Goal: Task Accomplishment & Management: Use online tool/utility

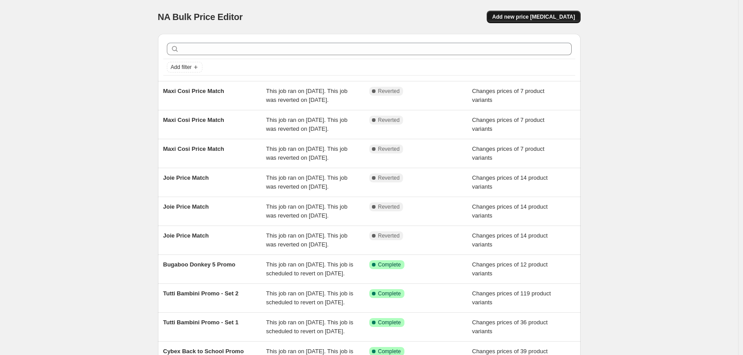
click at [555, 20] on button "Add new price [MEDICAL_DATA]" at bounding box center [533, 17] width 93 height 12
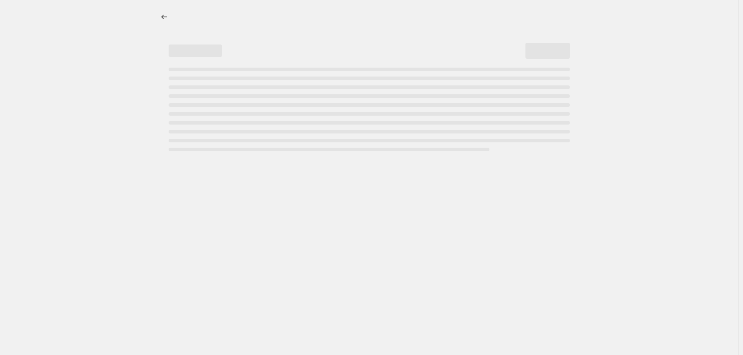
select select "percentage"
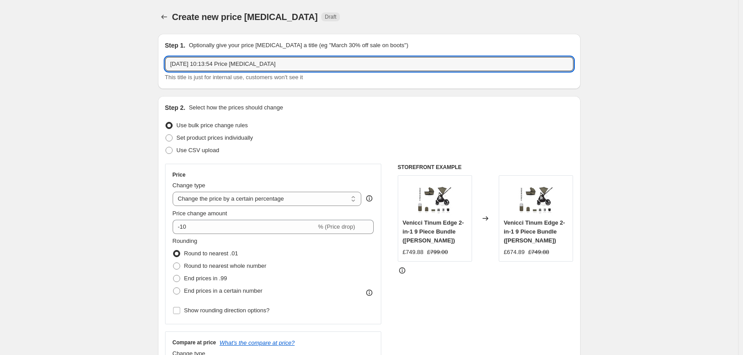
drag, startPoint x: 308, startPoint y: 62, endPoint x: -144, endPoint y: 40, distance: 452.4
click at [0, 40] on html "Home Settings Plans Skip to content Create new price [MEDICAL_DATA]. This page …" at bounding box center [371, 177] width 743 height 355
type input "CuddleCo Promo"
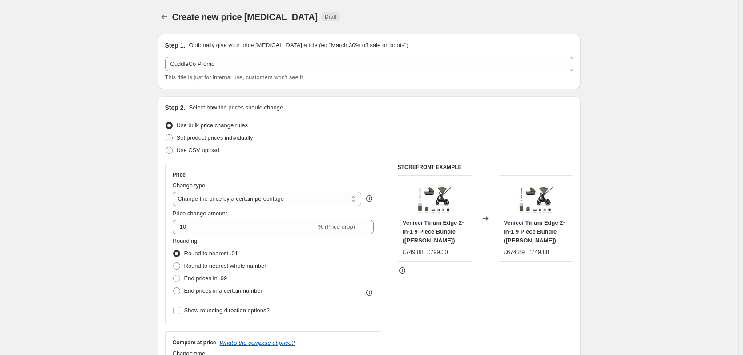
click at [194, 135] on span "Set product prices individually" at bounding box center [215, 137] width 77 height 7
click at [166, 135] on input "Set product prices individually" at bounding box center [166, 134] width 0 height 0
radio input "true"
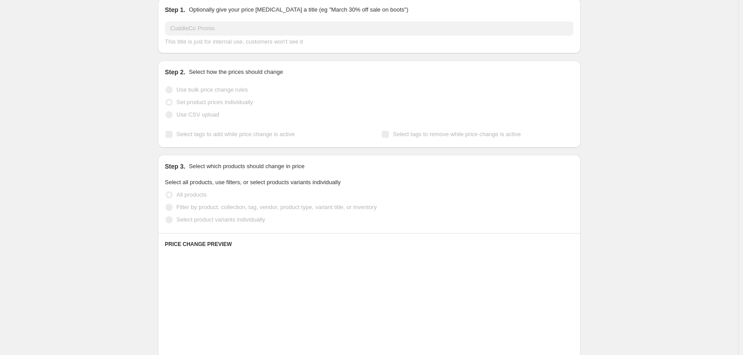
scroll to position [134, 0]
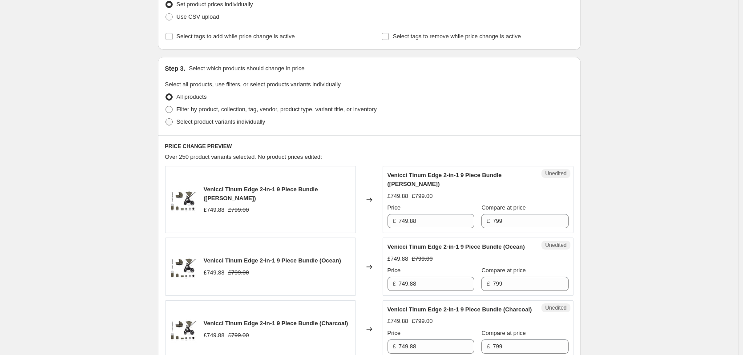
click at [193, 121] on span "Select product variants individually" at bounding box center [221, 121] width 89 height 7
click at [166, 119] on input "Select product variants individually" at bounding box center [166, 118] width 0 height 0
radio input "true"
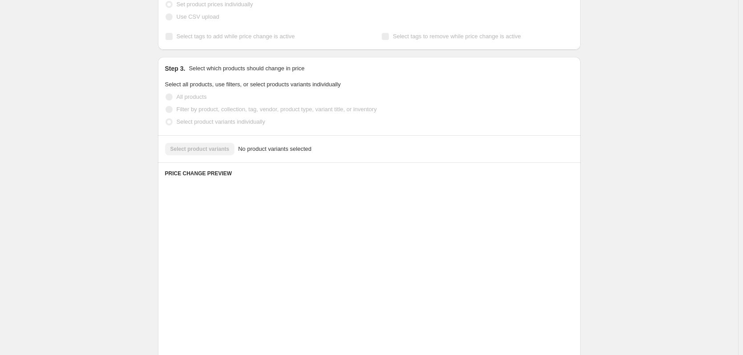
scroll to position [112, 0]
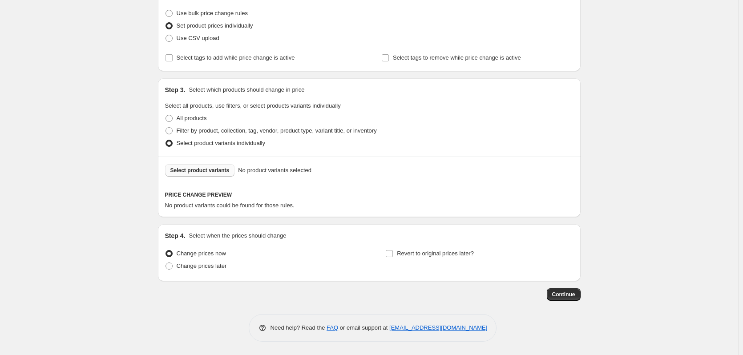
click at [196, 176] on button "Select product variants" at bounding box center [200, 170] width 70 height 12
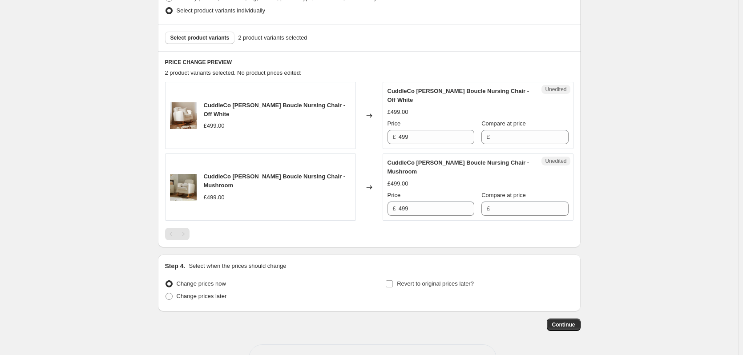
scroll to position [246, 0]
click at [434, 140] on input "499" at bounding box center [437, 136] width 76 height 14
click at [531, 139] on input "Compare at price" at bounding box center [531, 136] width 76 height 14
paste input "499"
type input "499"
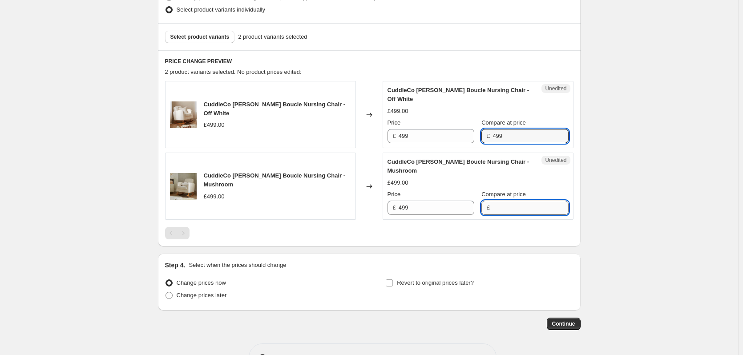
paste input "499"
click at [507, 209] on input "Compare at price" at bounding box center [531, 208] width 76 height 14
type input "499"
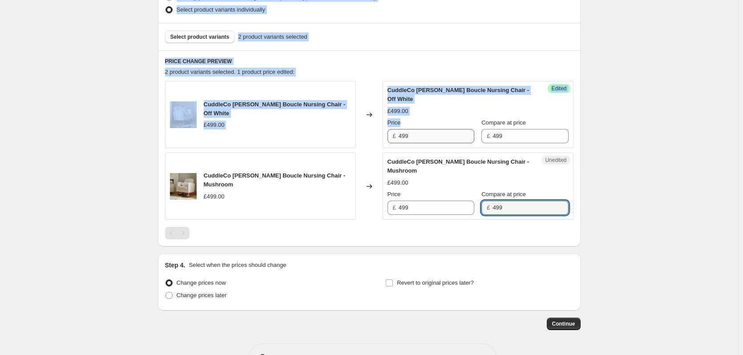
click at [415, 130] on div "Price £ 499" at bounding box center [431, 130] width 87 height 25
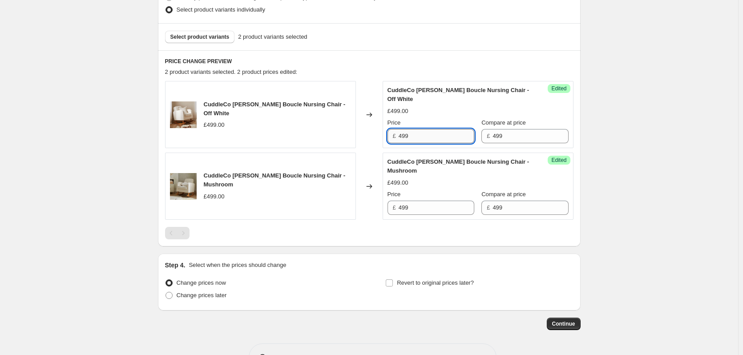
click at [416, 138] on input "499" at bounding box center [437, 136] width 76 height 14
type input "289"
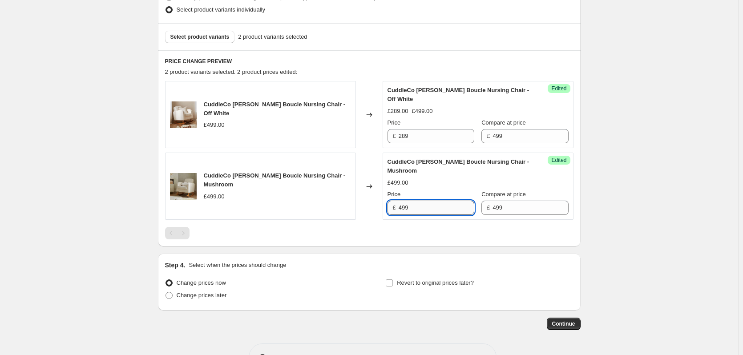
click at [420, 210] on input "499" at bounding box center [437, 208] width 76 height 14
paste input "28"
type input "289"
click at [629, 210] on div "Create new price [MEDICAL_DATA]. This page is ready Create new price [MEDICAL_D…" at bounding box center [369, 69] width 739 height 630
click at [211, 295] on span "Change prices later" at bounding box center [202, 295] width 50 height 7
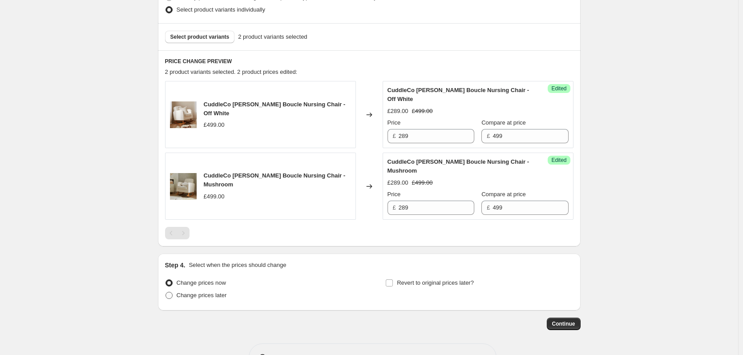
click at [166, 292] on input "Change prices later" at bounding box center [166, 292] width 0 height 0
radio input "true"
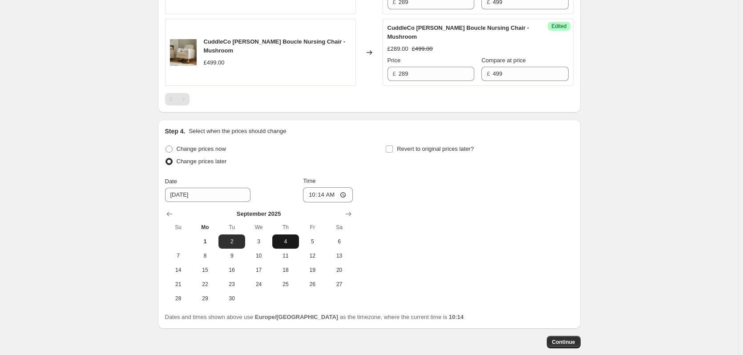
scroll to position [424, 0]
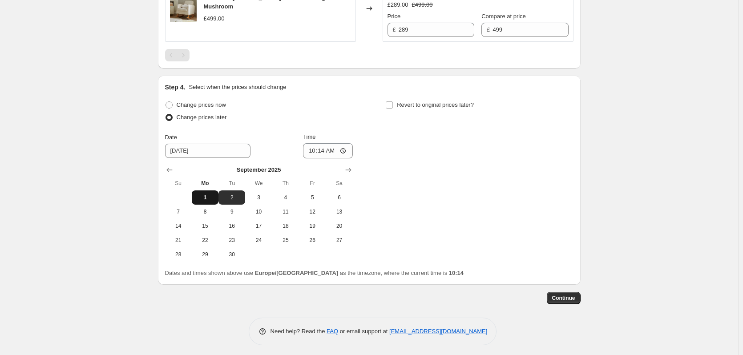
click at [207, 198] on span "1" at bounding box center [205, 197] width 20 height 7
type input "[DATE]"
click at [198, 104] on span "Change prices now" at bounding box center [201, 104] width 49 height 7
click at [166, 102] on input "Change prices now" at bounding box center [166, 101] width 0 height 0
radio input "true"
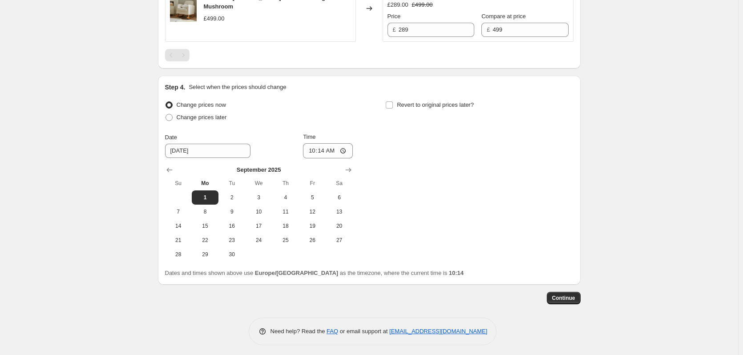
scroll to position [275, 0]
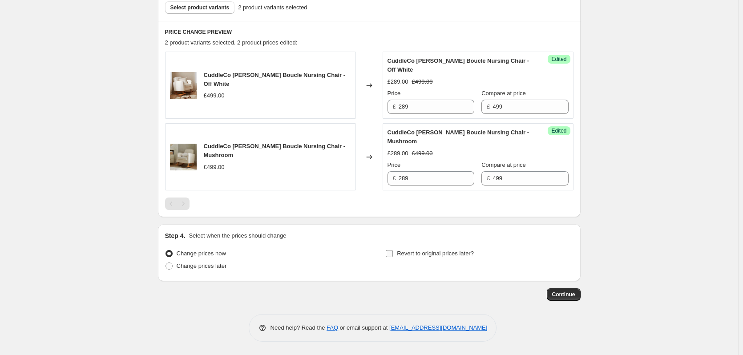
drag, startPoint x: 430, startPoint y: 247, endPoint x: 424, endPoint y: 251, distance: 6.8
click at [430, 247] on div "Step 4. Select when the prices should change Change prices now Change prices la…" at bounding box center [369, 252] width 409 height 43
drag, startPoint x: 422, startPoint y: 253, endPoint x: 400, endPoint y: 253, distance: 21.8
click at [421, 253] on span "Revert to original prices later?" at bounding box center [435, 253] width 77 height 7
click at [393, 253] on input "Revert to original prices later?" at bounding box center [389, 253] width 7 height 7
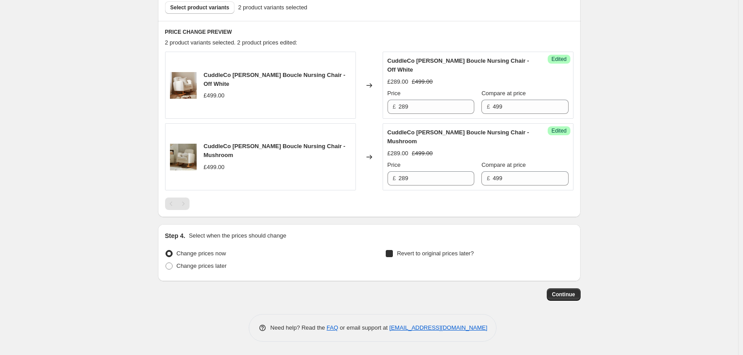
checkbox input "true"
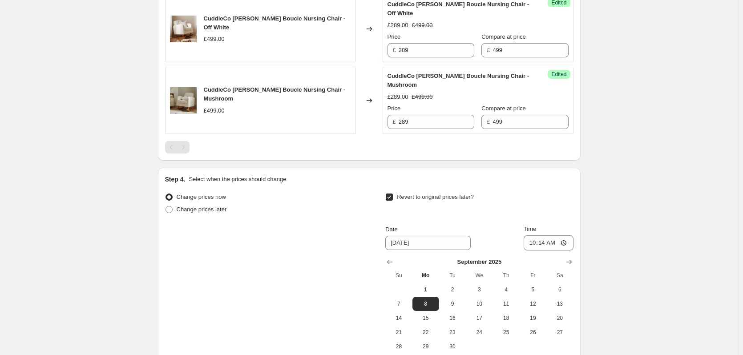
scroll to position [427, 0]
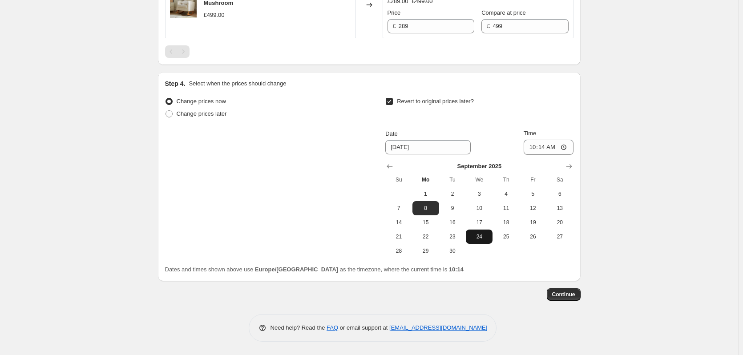
click at [483, 240] on button "24" at bounding box center [479, 237] width 27 height 14
type input "[DATE]"
click at [542, 150] on input "10:14" at bounding box center [549, 147] width 50 height 15
type input "15:00"
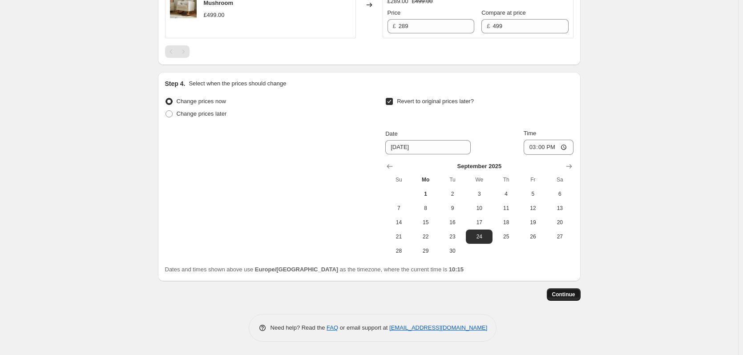
click at [568, 293] on span "Continue" at bounding box center [563, 294] width 23 height 7
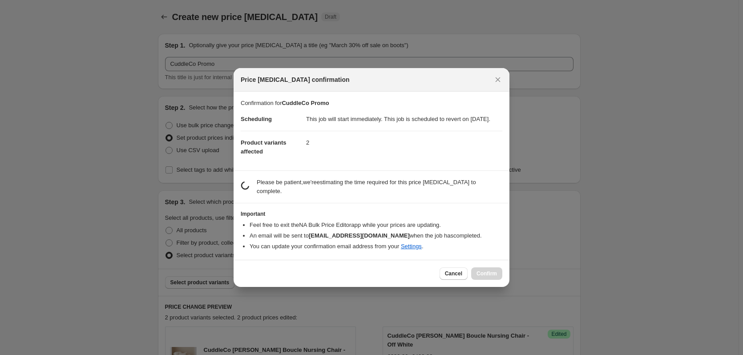
scroll to position [0, 0]
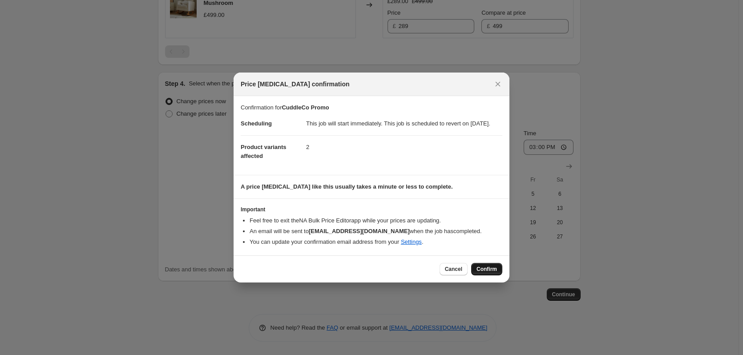
click at [495, 273] on span "Confirm" at bounding box center [487, 269] width 20 height 7
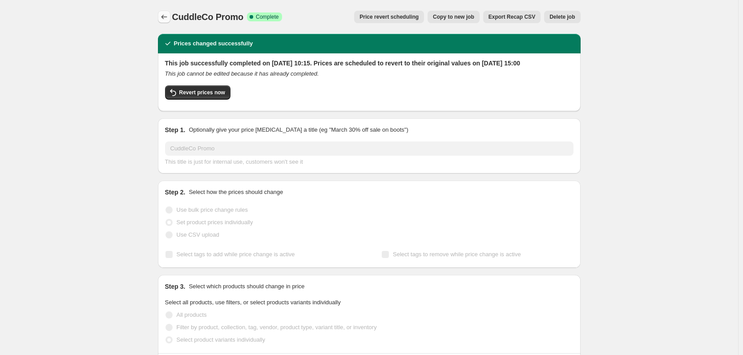
click at [164, 15] on icon "Price change jobs" at bounding box center [164, 16] width 9 height 9
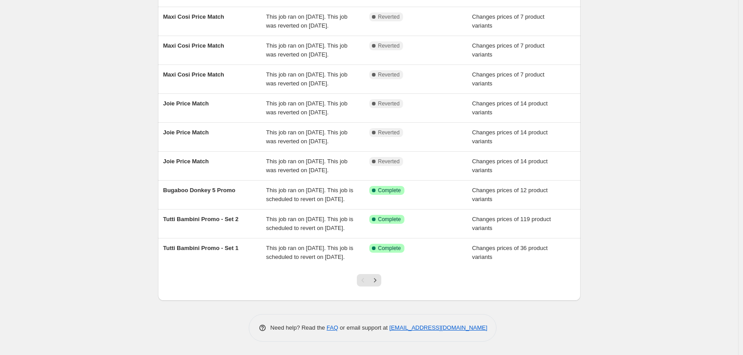
scroll to position [134, 0]
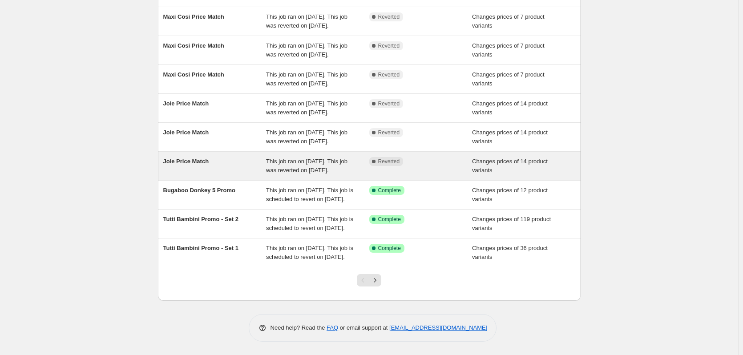
click at [290, 174] on span "This job ran on [DATE]. This job was reverted on [DATE]." at bounding box center [306, 166] width 81 height 16
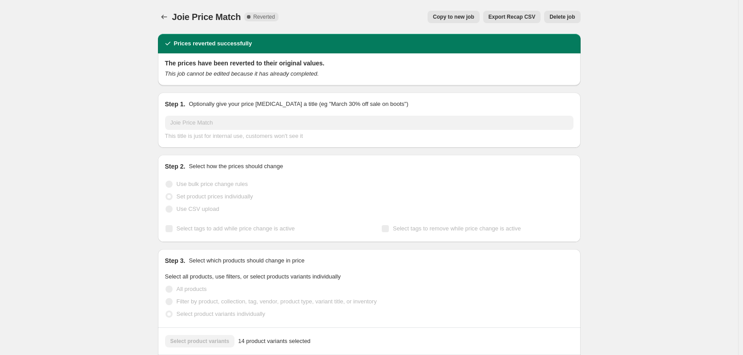
click at [167, 14] on icon "Price change jobs" at bounding box center [164, 16] width 9 height 9
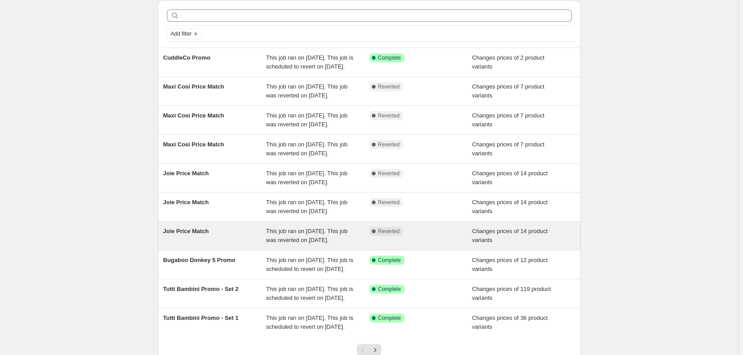
scroll to position [89, 0]
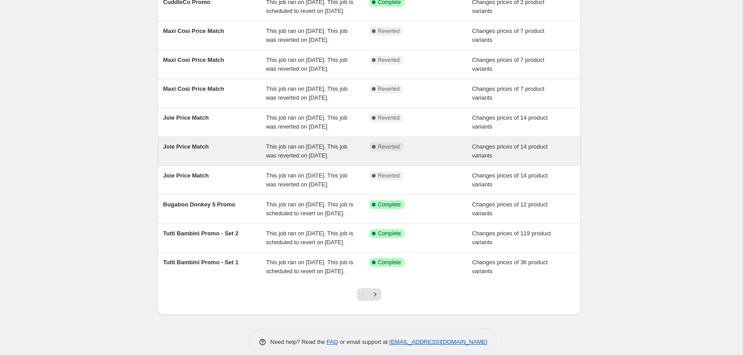
click at [258, 160] on div "Joie Price Match" at bounding box center [214, 151] width 103 height 18
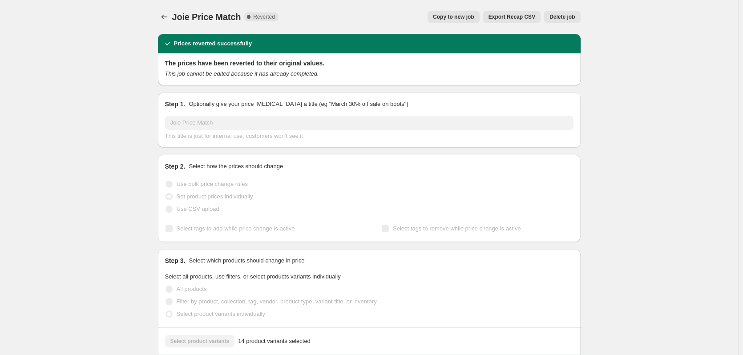
click at [560, 16] on span "Delete job" at bounding box center [562, 16] width 25 height 7
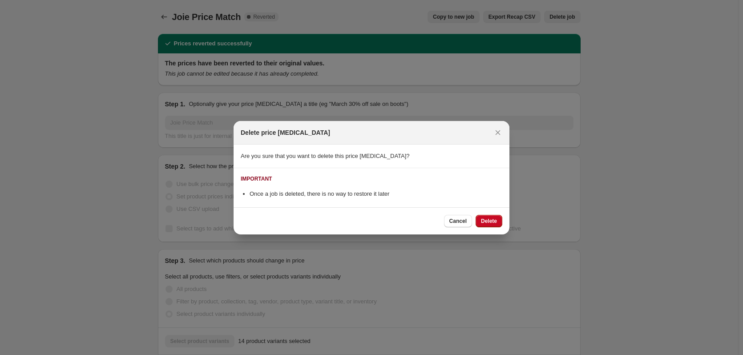
click at [479, 219] on button "Delete" at bounding box center [489, 221] width 27 height 12
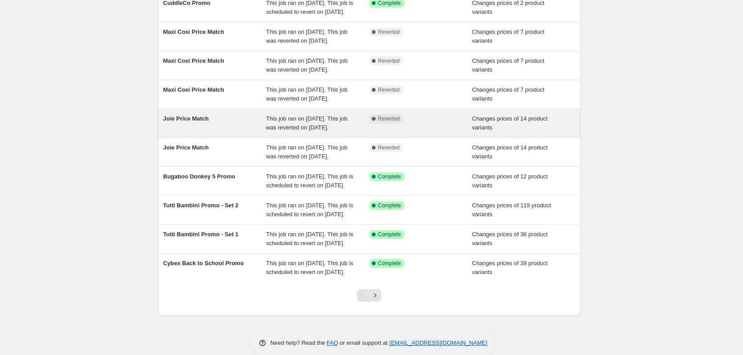
scroll to position [89, 0]
click at [363, 131] on div "This job ran on [DATE]. This job was reverted on [DATE]." at bounding box center [317, 123] width 103 height 18
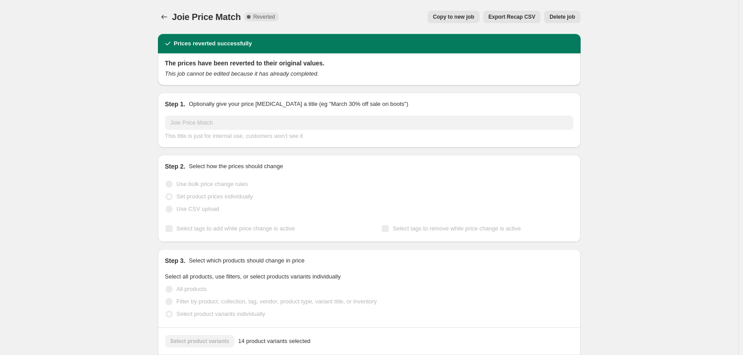
click at [565, 17] on span "Delete job" at bounding box center [562, 16] width 25 height 7
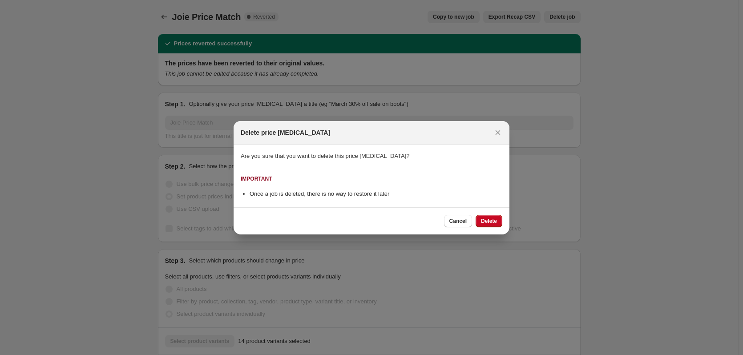
click at [486, 214] on div "Cancel Delete" at bounding box center [372, 220] width 276 height 27
click at [486, 219] on span "Delete" at bounding box center [489, 221] width 16 height 7
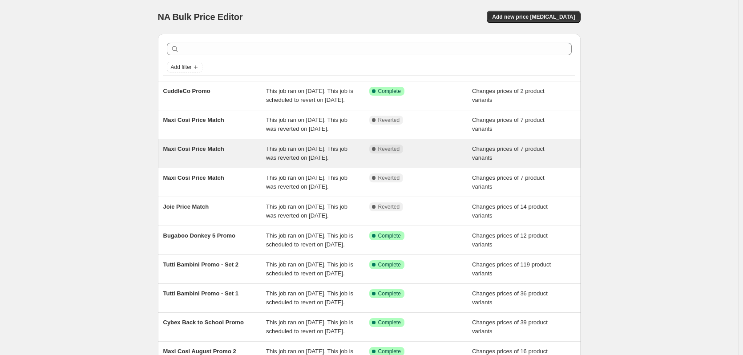
click at [382, 162] on div "Complete Reverted" at bounding box center [420, 154] width 103 height 18
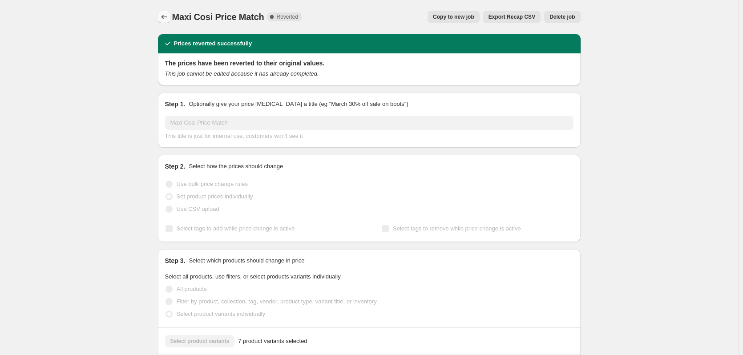
click at [169, 15] on icon "Price change jobs" at bounding box center [164, 16] width 9 height 9
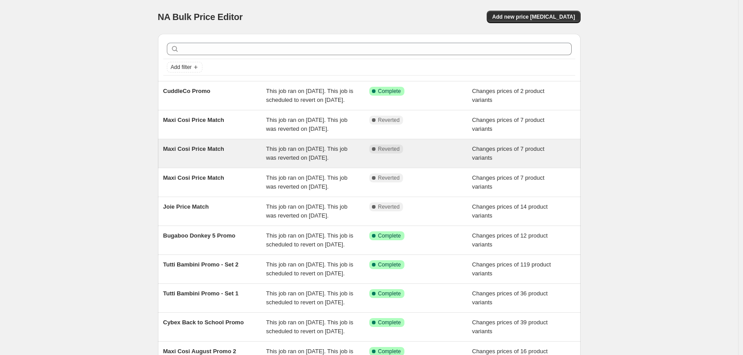
click at [233, 162] on div "Maxi Cosi Price Match" at bounding box center [214, 154] width 103 height 18
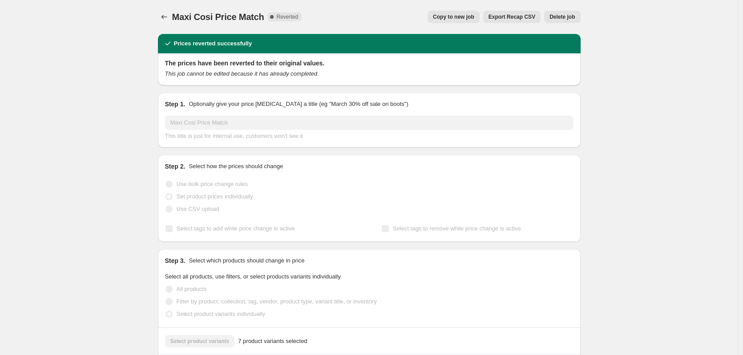
click at [566, 17] on span "Delete job" at bounding box center [562, 16] width 25 height 7
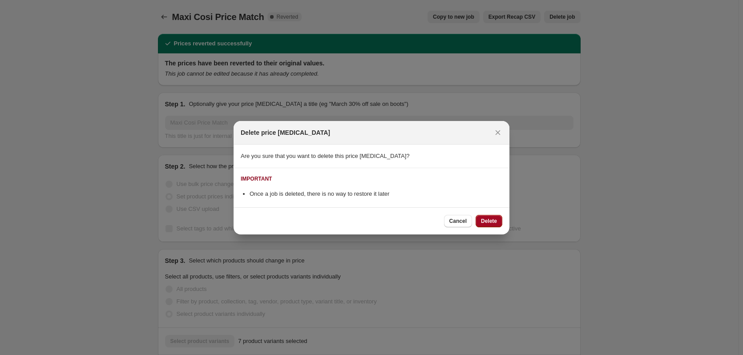
click at [485, 219] on span "Delete" at bounding box center [489, 221] width 16 height 7
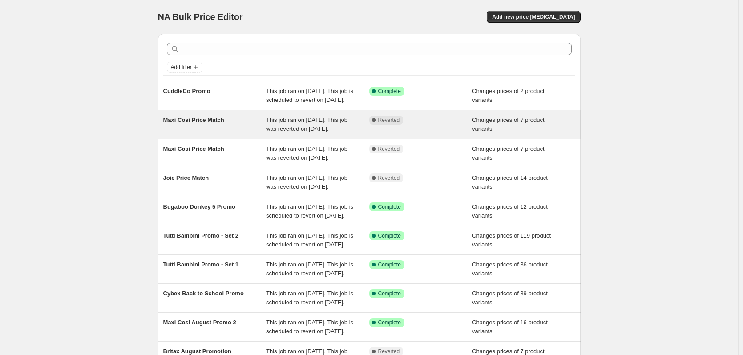
click at [332, 132] on span "This job ran on [DATE]. This job was reverted on [DATE]." at bounding box center [306, 125] width 81 height 16
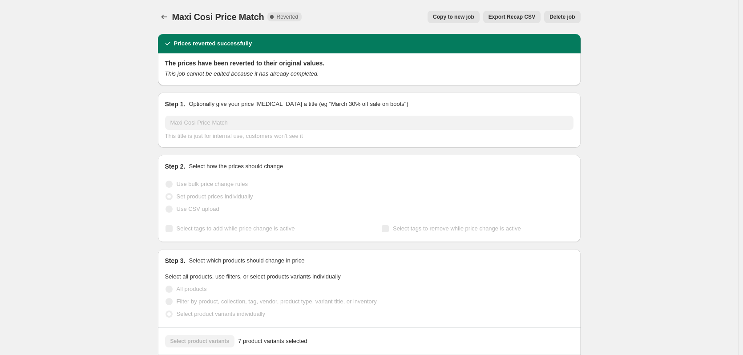
click at [556, 14] on span "Delete job" at bounding box center [562, 16] width 25 height 7
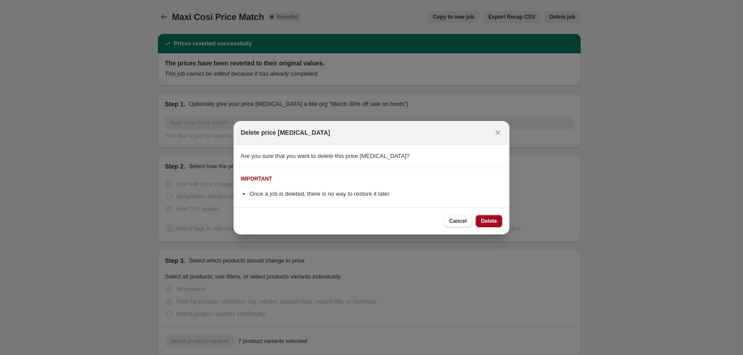
click at [479, 215] on div "Cancel Delete" at bounding box center [372, 220] width 276 height 27
click at [482, 218] on span "Delete" at bounding box center [489, 221] width 16 height 7
